Goal: Task Accomplishment & Management: Manage account settings

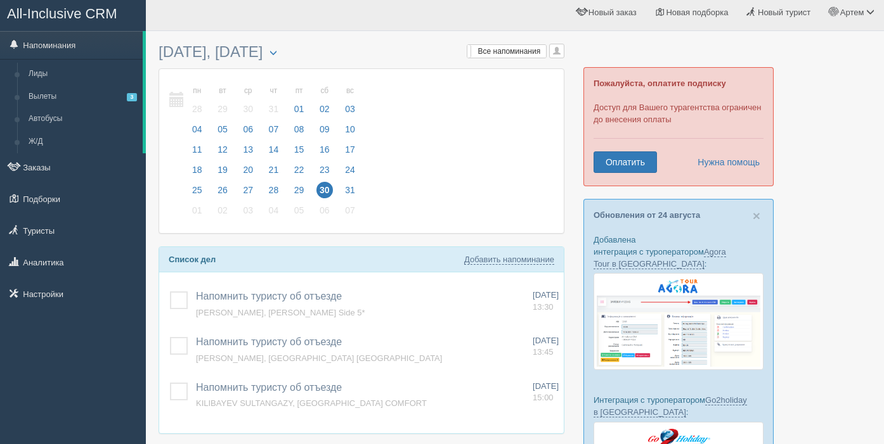
scroll to position [9, 0]
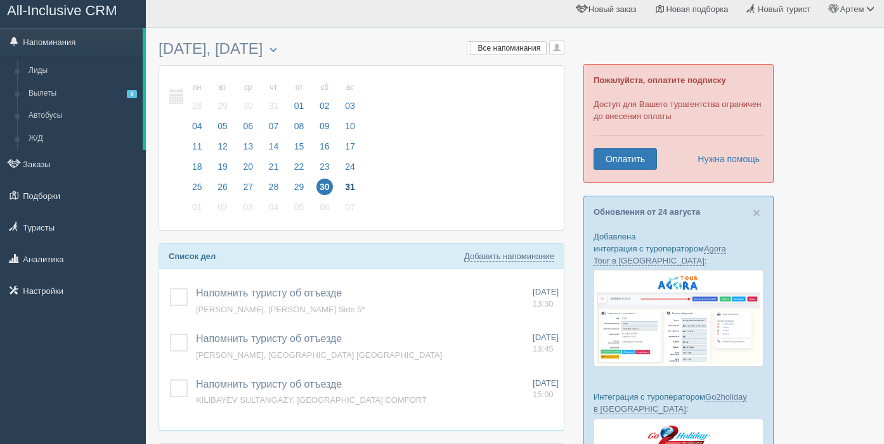
click at [349, 187] on span "31" at bounding box center [350, 187] width 16 height 16
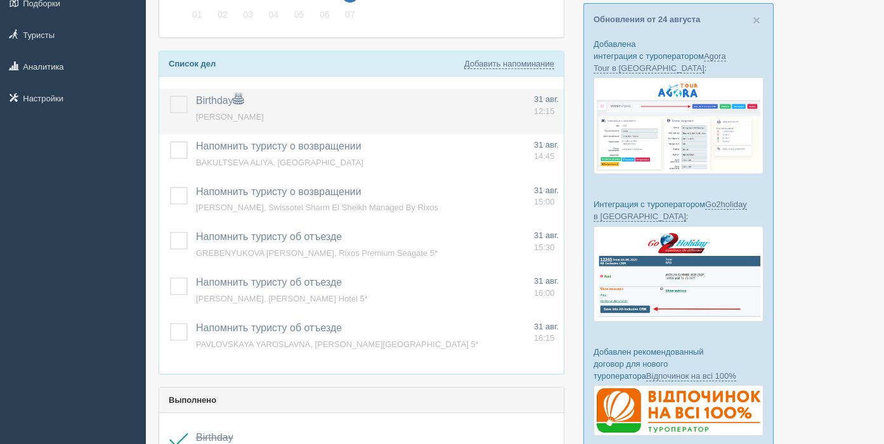
scroll to position [203, 0]
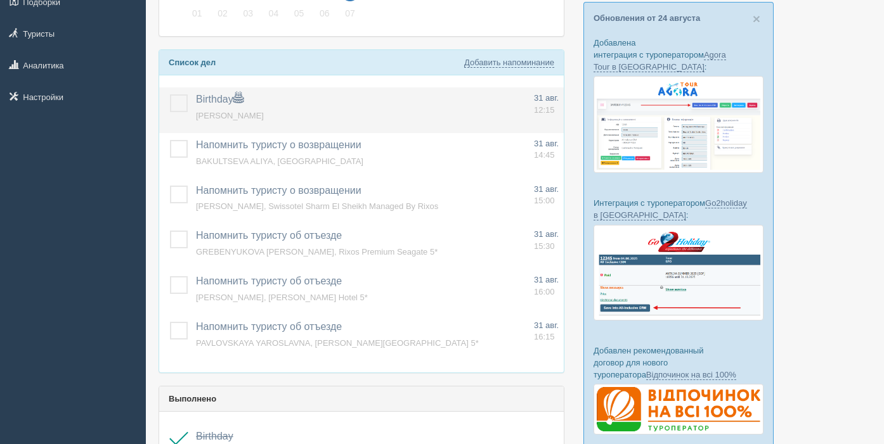
click at [170, 94] on label at bounding box center [170, 94] width 0 height 0
click at [0, 0] on input "checkbox" at bounding box center [0, 0] width 0 height 0
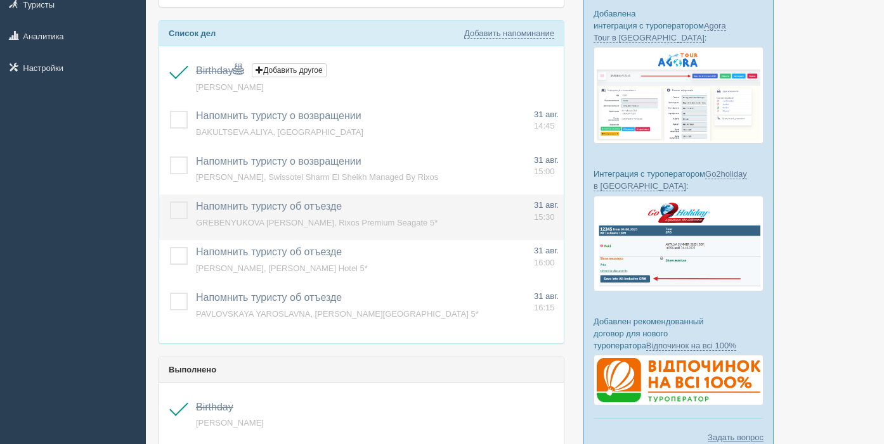
scroll to position [238, 0]
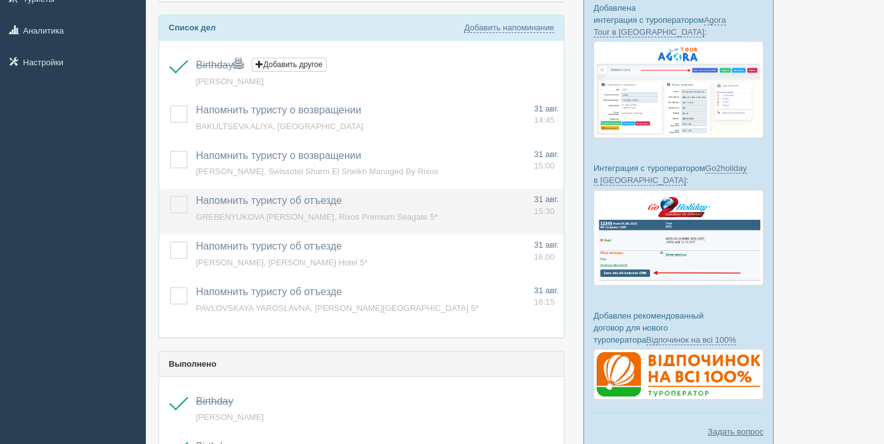
click at [170, 196] on label at bounding box center [170, 196] width 0 height 0
click at [0, 0] on input "checkbox" at bounding box center [0, 0] width 0 height 0
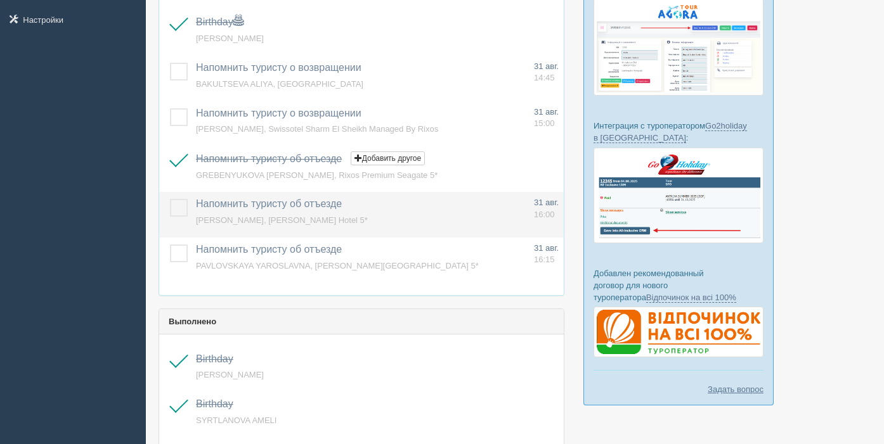
scroll to position [281, 0]
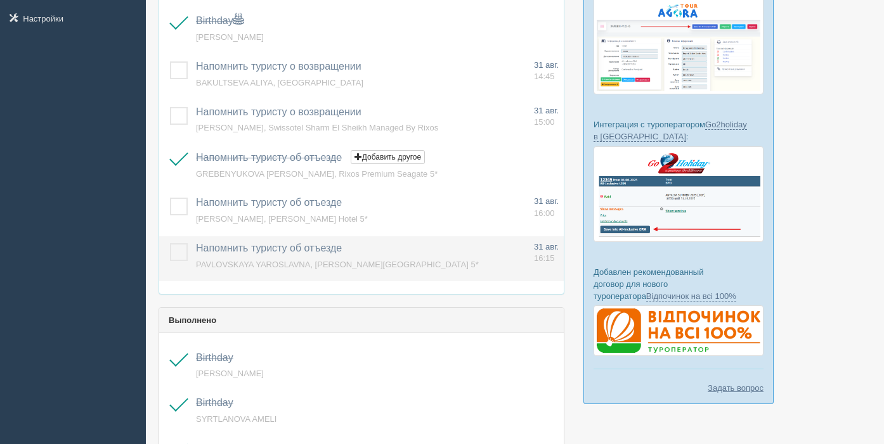
click at [170, 243] on label at bounding box center [170, 243] width 0 height 0
click at [0, 0] on input "checkbox" at bounding box center [0, 0] width 0 height 0
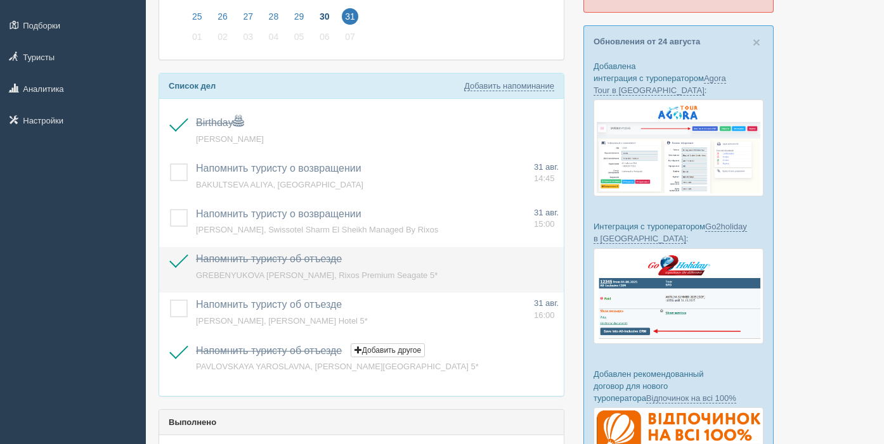
scroll to position [0, 0]
